Goal: Task Accomplishment & Management: Use online tool/utility

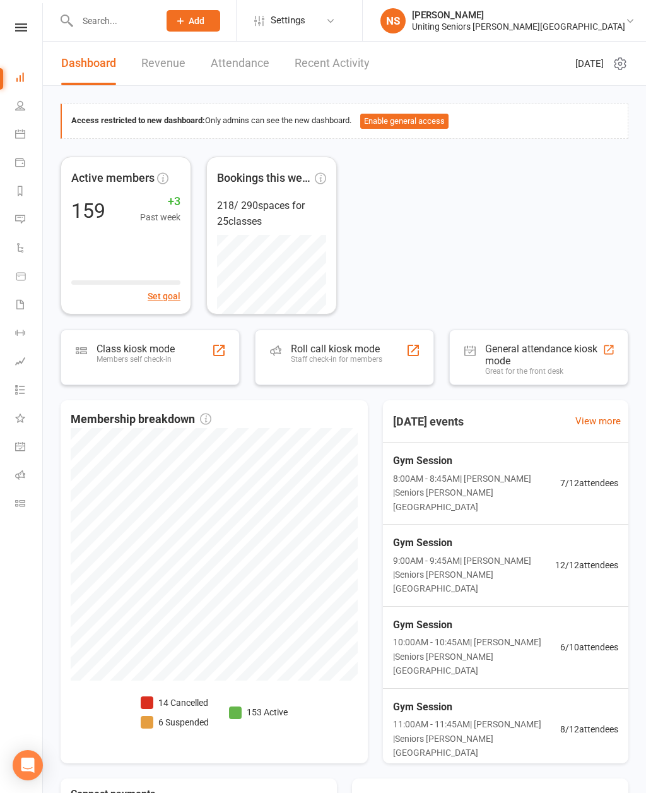
click at [150, 360] on div "Members self check-in" at bounding box center [136, 359] width 78 height 9
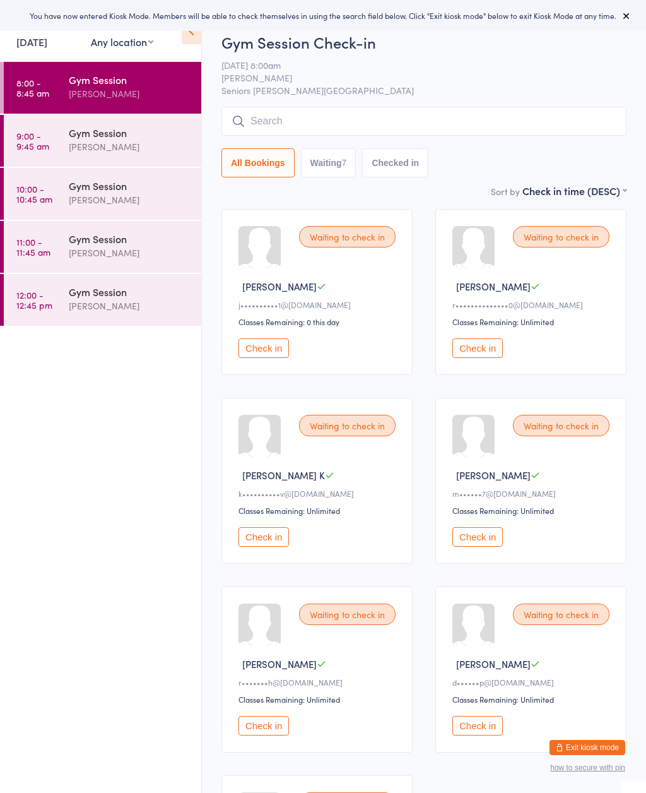
click at [628, 15] on icon at bounding box center [627, 16] width 10 height 10
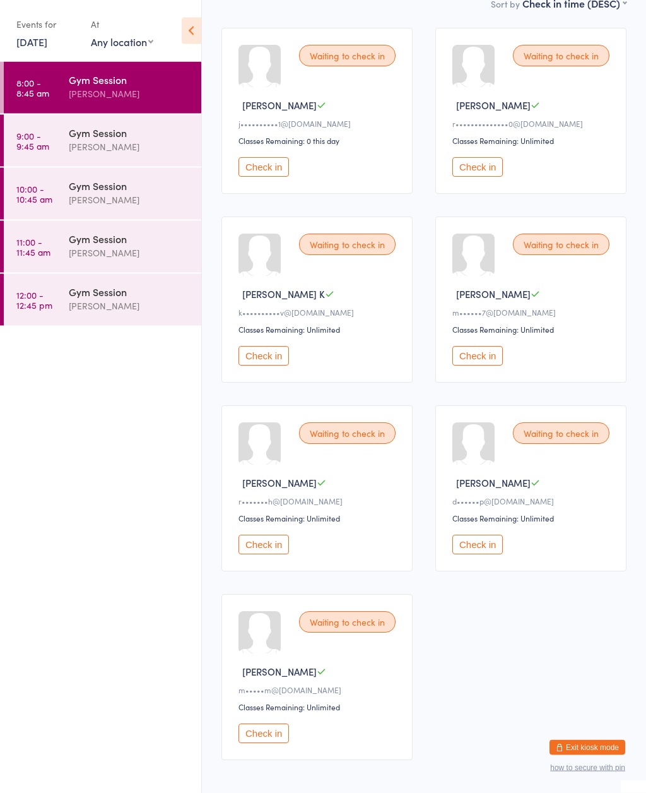
scroll to position [181, 0]
click at [275, 364] on button "Check in" at bounding box center [264, 356] width 51 height 20
click at [280, 551] on button "Check in" at bounding box center [264, 545] width 51 height 20
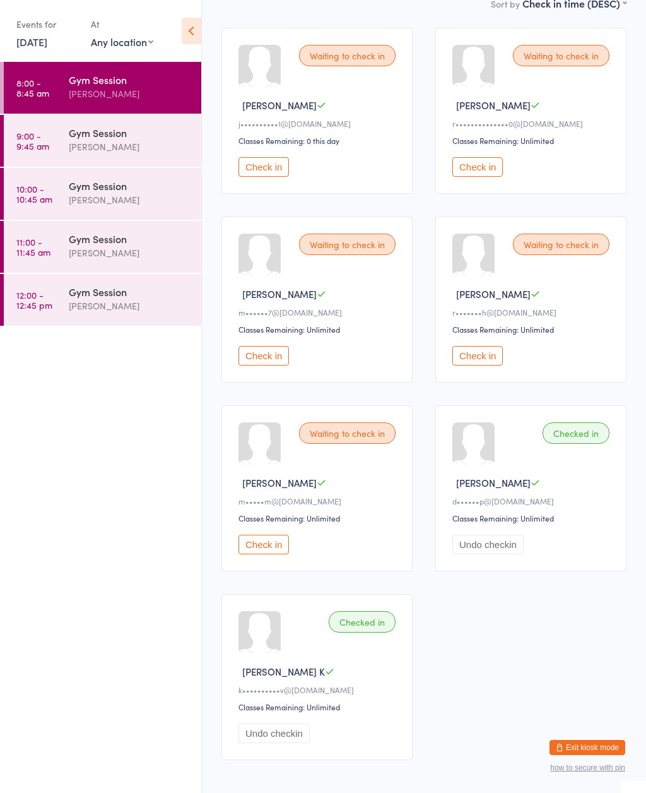
click at [263, 159] on div "Waiting to check in [PERSON_NAME] j••••••••••1@[DOMAIN_NAME] Classes Remaining:…" at bounding box center [317, 111] width 191 height 166
click at [279, 174] on button "Check in" at bounding box center [264, 167] width 51 height 20
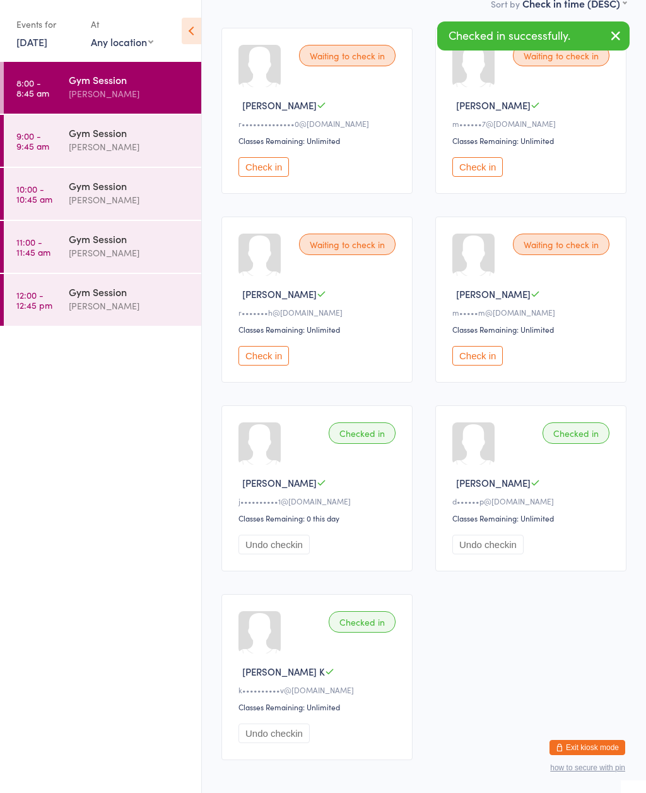
click at [266, 177] on button "Check in" at bounding box center [264, 167] width 51 height 20
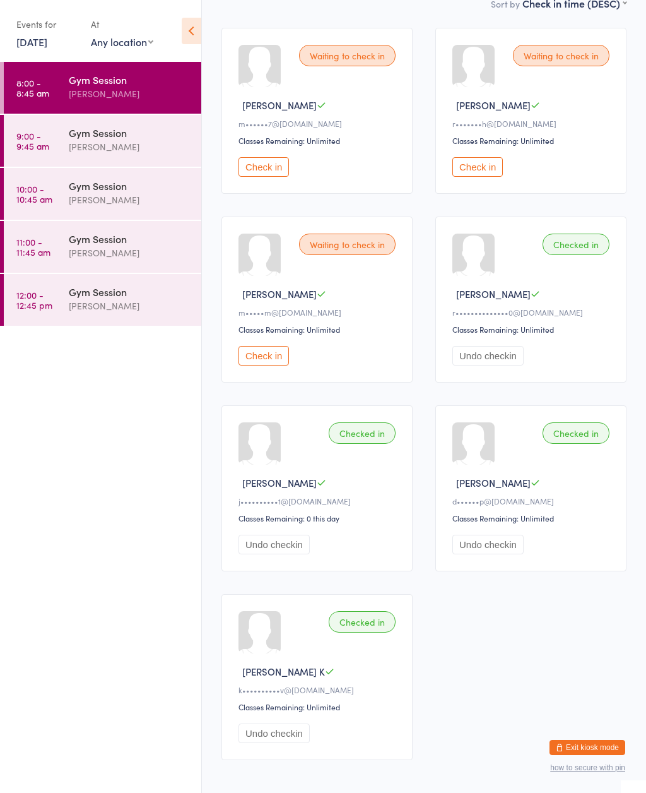
click at [268, 170] on button "Check in" at bounding box center [264, 167] width 51 height 20
click at [110, 140] on div "Gym Session" at bounding box center [130, 133] width 122 height 14
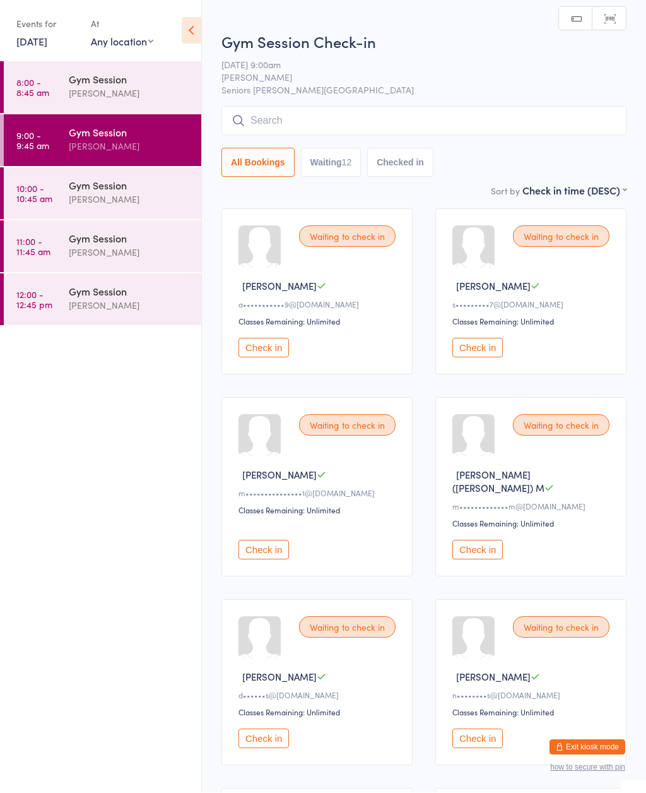
scroll to position [1, 0]
click at [109, 78] on div "Gym Session" at bounding box center [130, 80] width 122 height 14
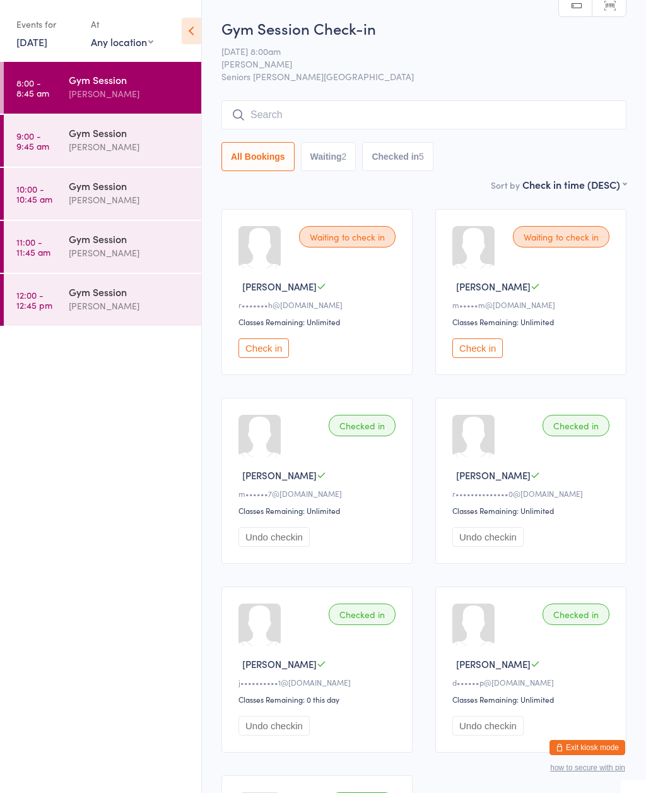
click at [580, 436] on div "Checked in" at bounding box center [576, 425] width 67 height 21
click at [121, 137] on div "Gym Session" at bounding box center [130, 133] width 122 height 14
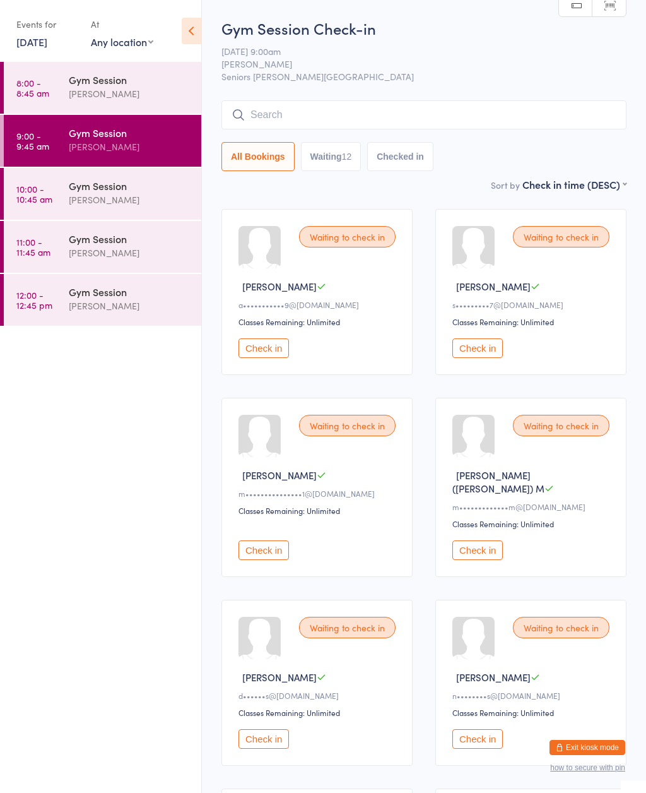
click at [110, 95] on div "[PERSON_NAME]" at bounding box center [130, 93] width 122 height 15
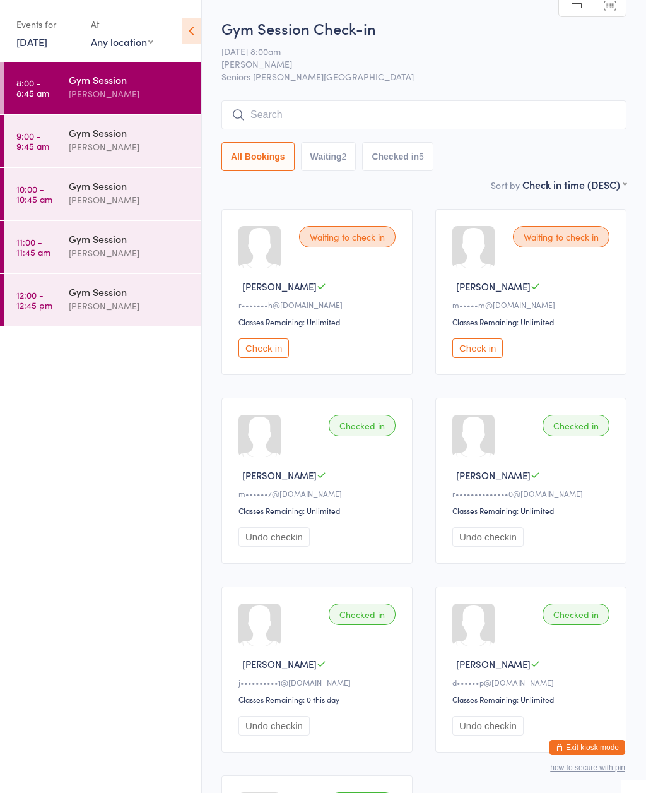
click at [476, 346] on button "Check in" at bounding box center [478, 348] width 51 height 20
click at [370, 239] on div "Waiting to check in" at bounding box center [347, 236] width 97 height 21
click at [353, 241] on div "Waiting to check in" at bounding box center [347, 236] width 97 height 21
click at [316, 350] on div "Check in" at bounding box center [319, 348] width 161 height 20
click at [274, 352] on button "Check in" at bounding box center [264, 348] width 51 height 20
